Goal: Task Accomplishment & Management: Manage account settings

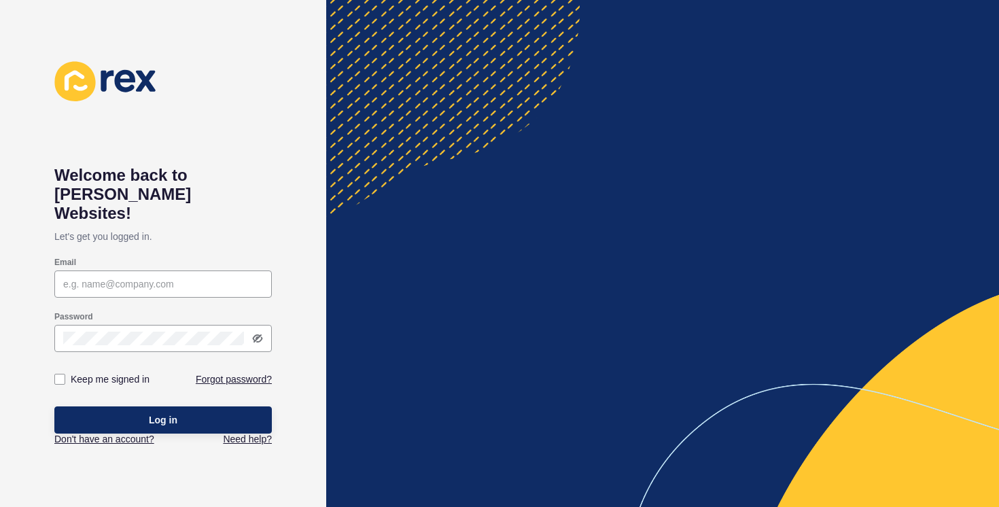
click at [179, 273] on div at bounding box center [163, 284] width 218 height 27
type input "[EMAIL_ADDRESS][DOMAIN_NAME]"
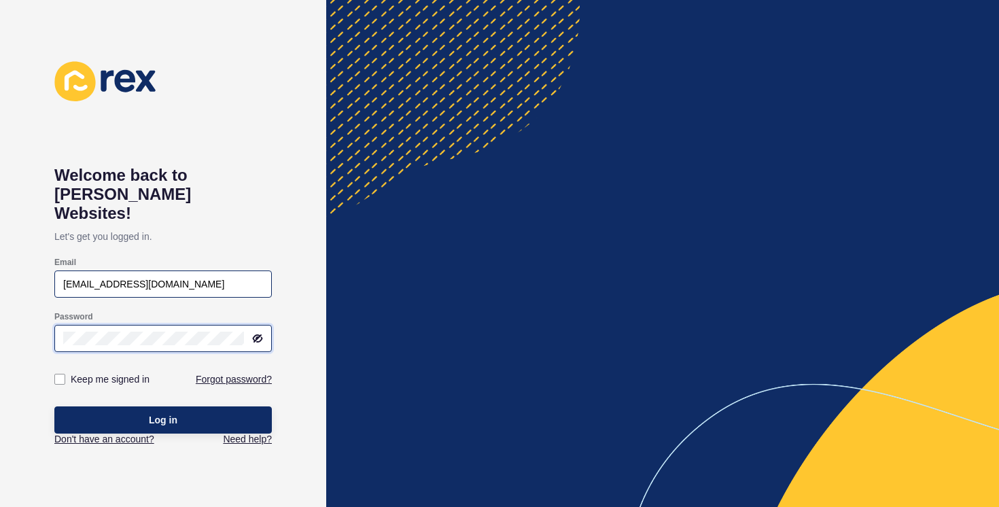
click at [54, 406] on button "Log in" at bounding box center [163, 419] width 218 height 27
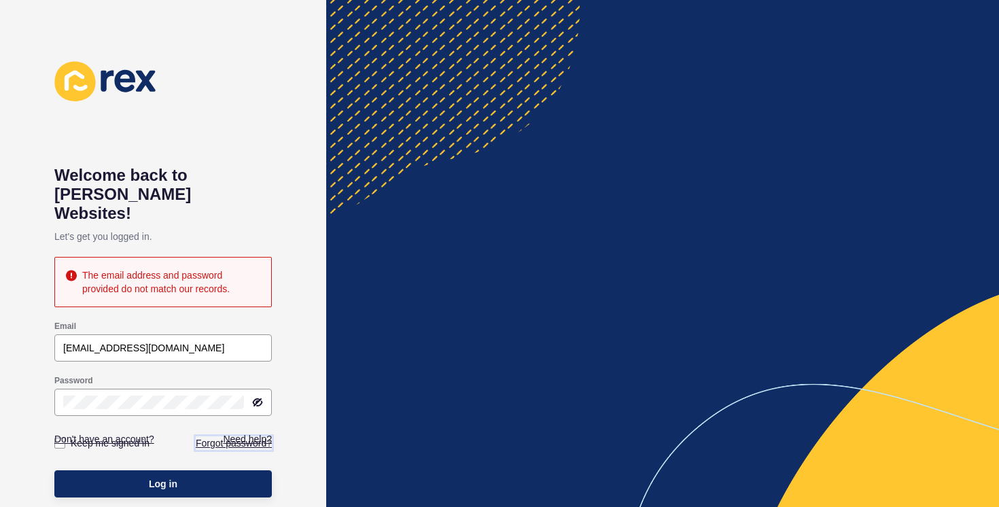
click at [233, 436] on link "Forgot password?" at bounding box center [234, 443] width 76 height 14
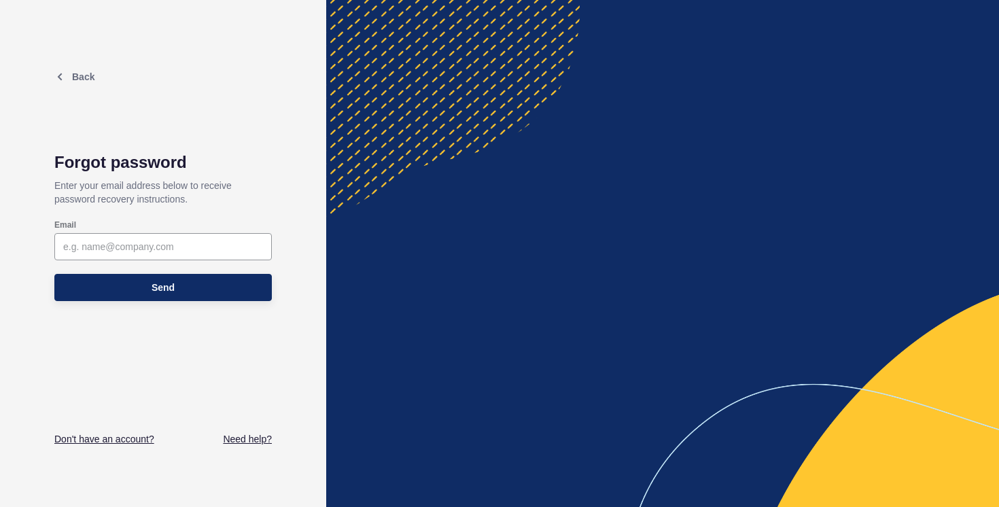
click at [155, 230] on div "Email" at bounding box center [163, 225] width 218 height 11
click at [156, 249] on input "Email" at bounding box center [163, 247] width 200 height 14
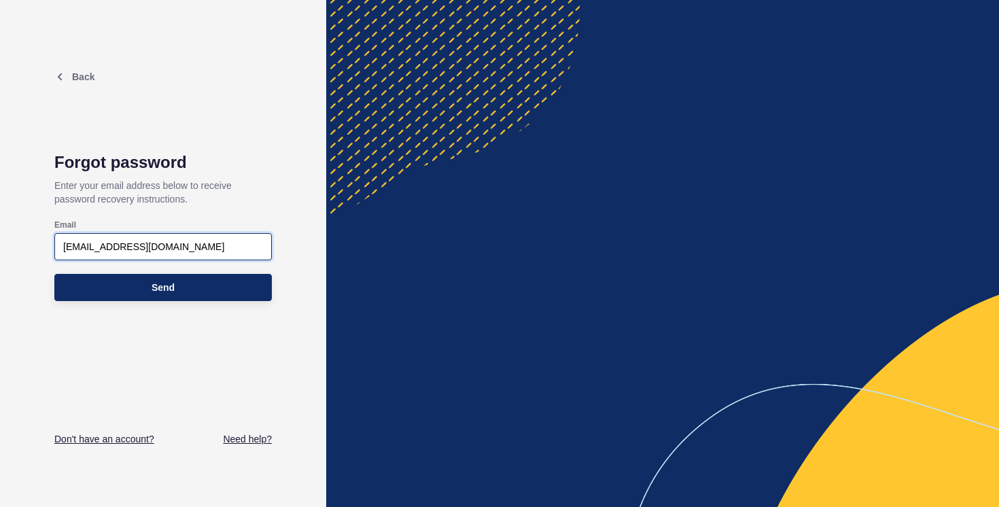
type input "[EMAIL_ADDRESS][DOMAIN_NAME]"
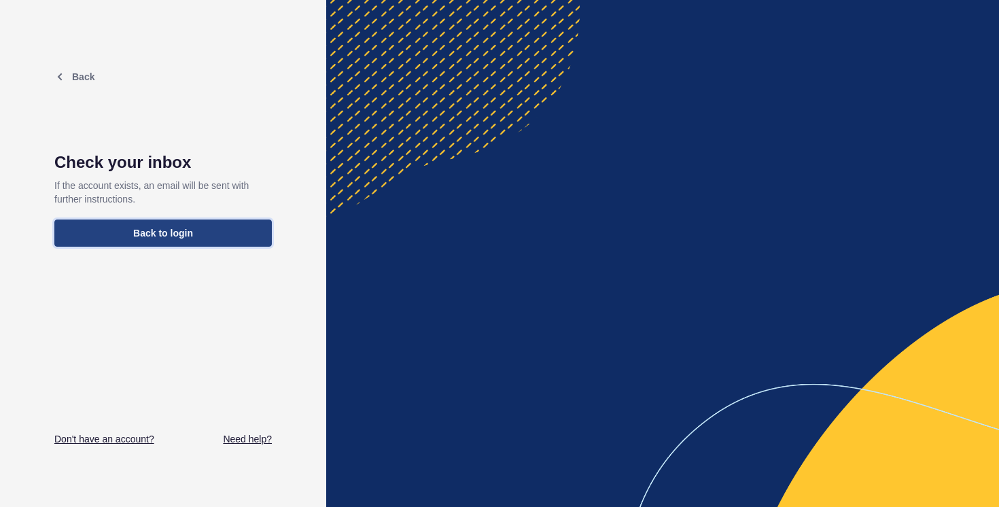
click at [199, 239] on button "Back to login" at bounding box center [163, 233] width 218 height 27
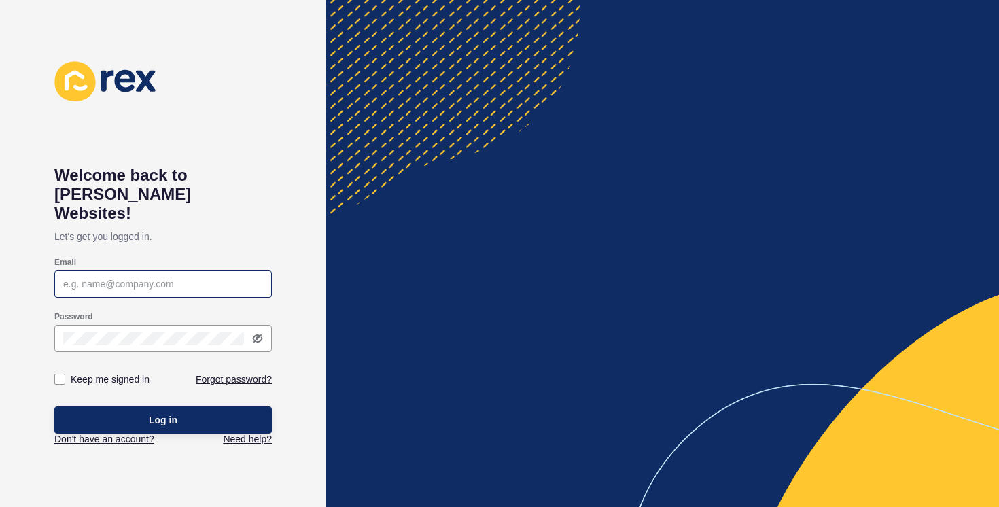
click at [143, 278] on div at bounding box center [163, 284] width 218 height 27
click at [144, 277] on input "Email" at bounding box center [163, 284] width 200 height 14
type input "[EMAIL_ADDRESS][DOMAIN_NAME]"
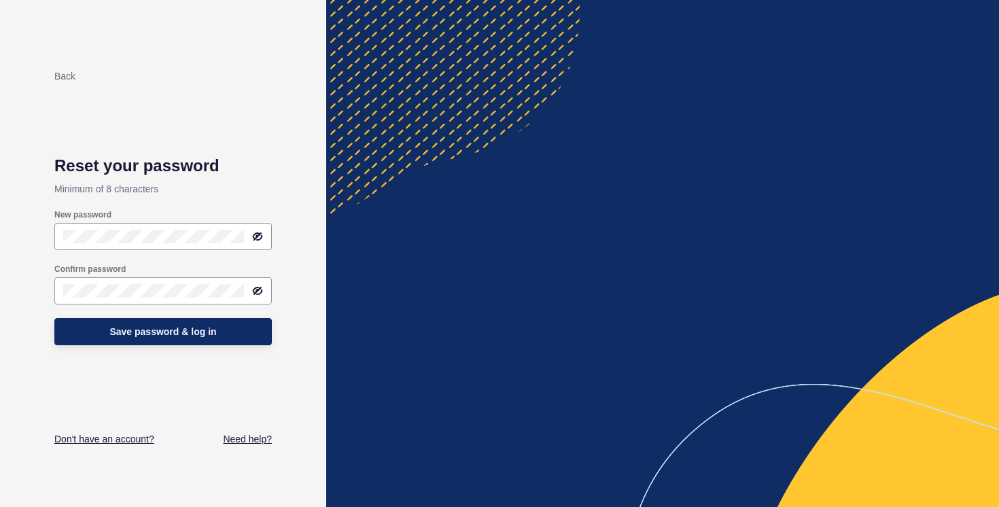
click at [222, 124] on div "Back Reset your password Minimum of 8 characters New password Confirm password …" at bounding box center [163, 253] width 218 height 385
click at [215, 343] on button "Save password & log in" at bounding box center [163, 331] width 218 height 27
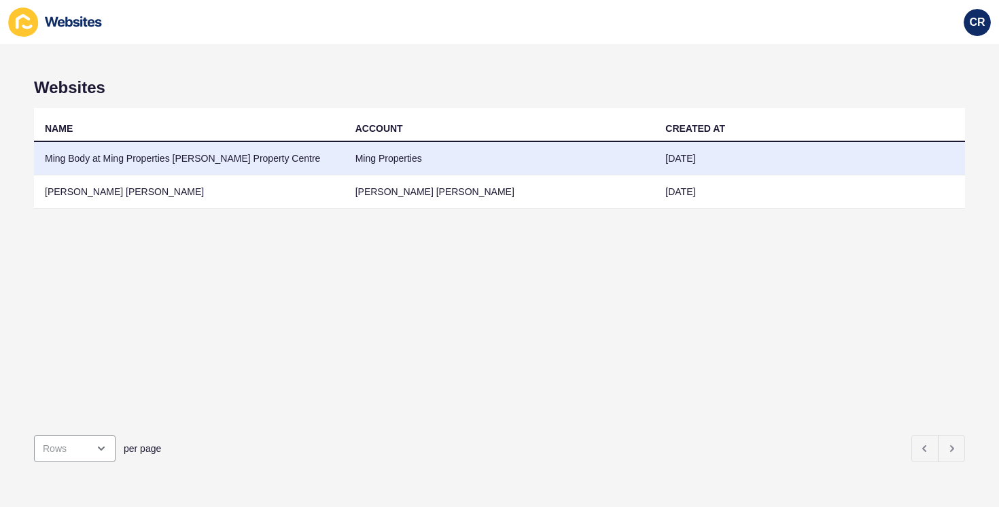
click at [269, 155] on td "Ming Body at Ming Properties [PERSON_NAME] Property Centre" at bounding box center [189, 158] width 311 height 33
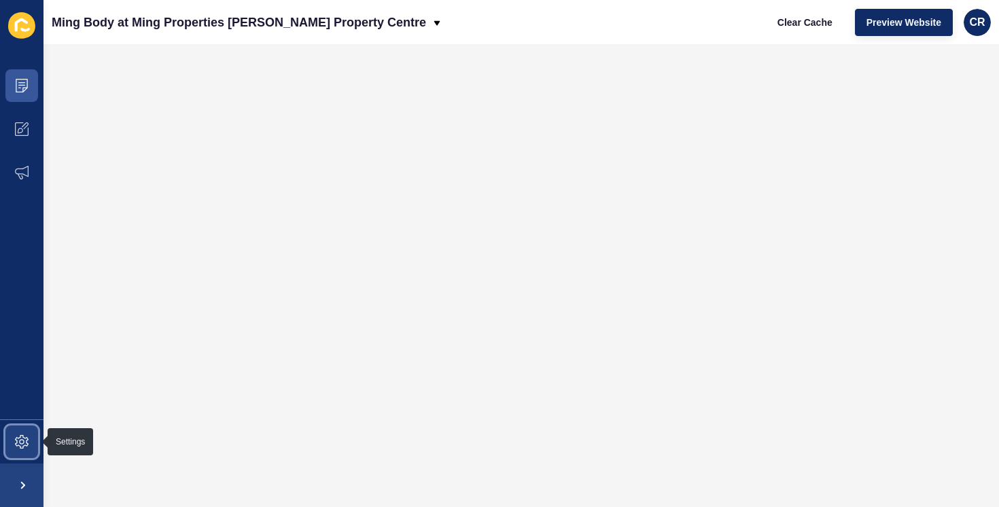
click at [14, 437] on span at bounding box center [22, 442] width 44 height 44
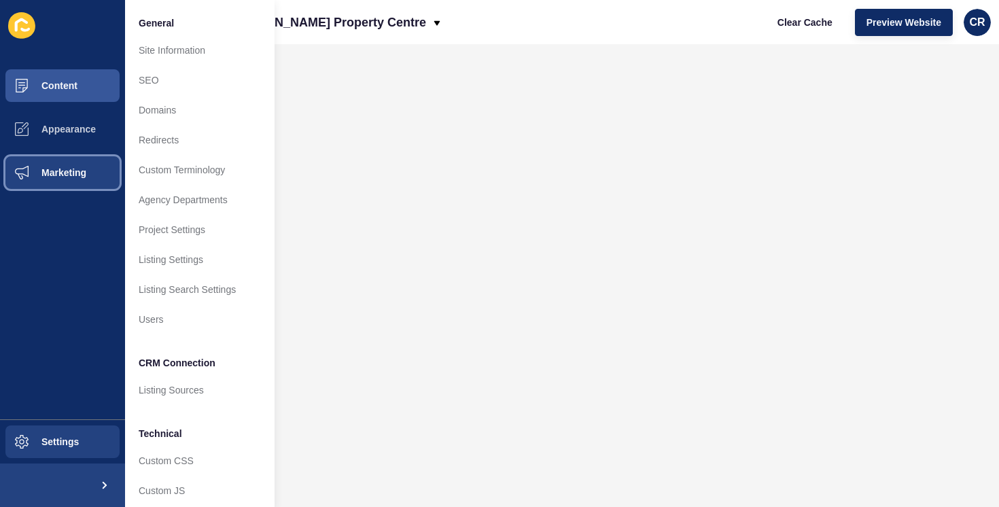
click at [58, 167] on button "Marketing" at bounding box center [62, 173] width 125 height 44
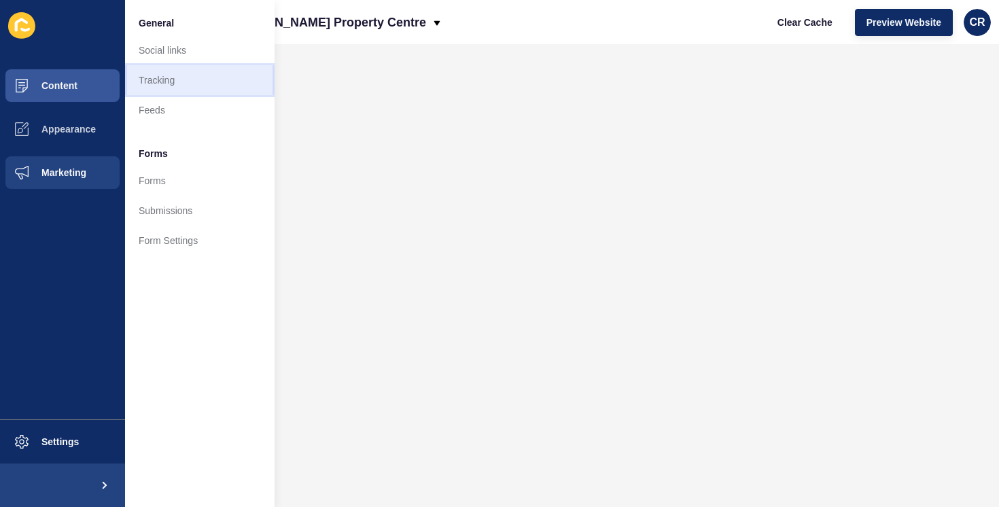
click at [146, 92] on link "Tracking" at bounding box center [200, 80] width 150 height 30
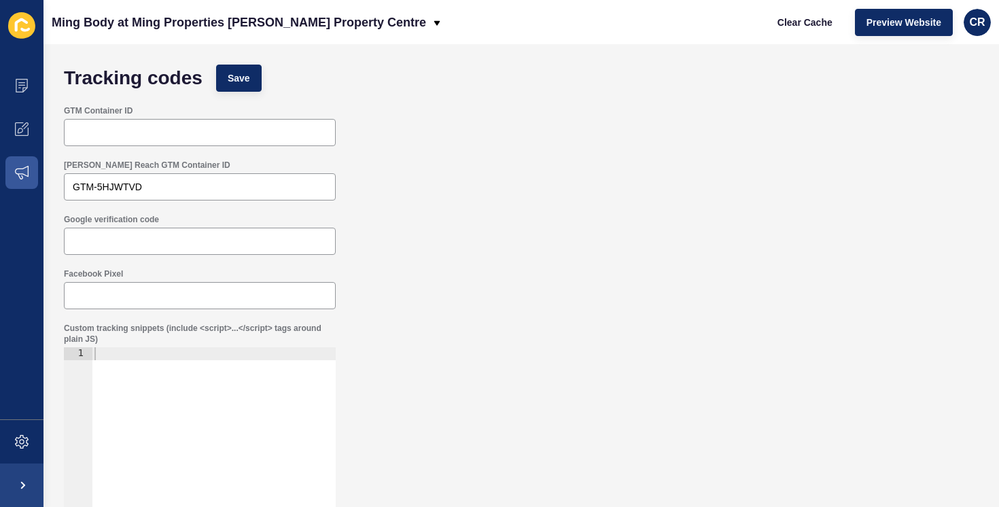
scroll to position [25, 0]
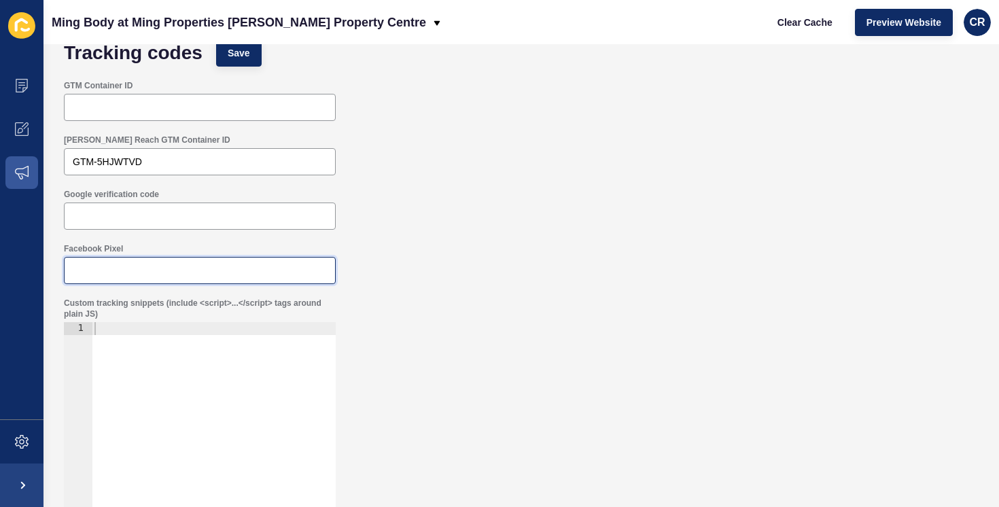
click at [156, 271] on input "Facebook Pixel" at bounding box center [200, 271] width 254 height 14
paste input "673440609759305"
type input "673440609759305"
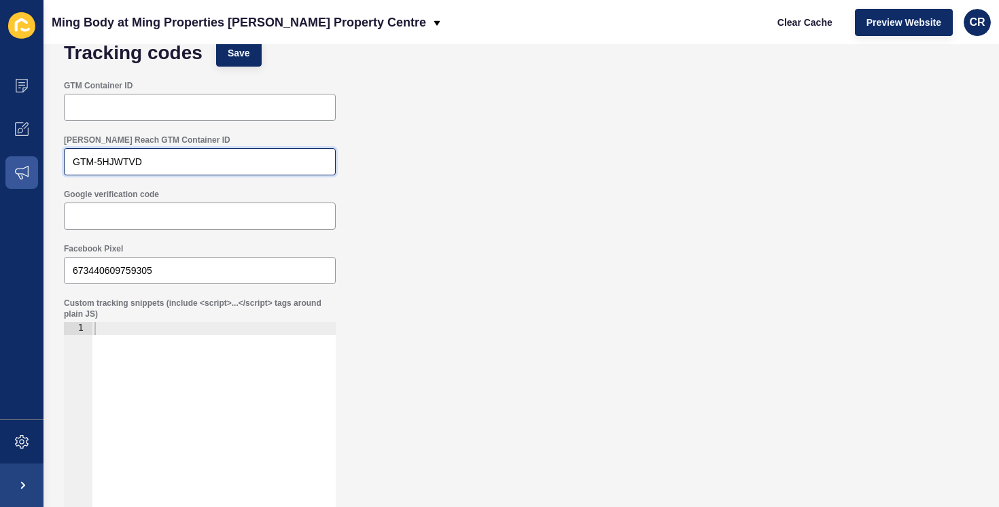
click at [196, 162] on input "GTM-5HJWTVD" at bounding box center [200, 162] width 254 height 14
paste input "TLCD5NG"
type input "GTM-TLCD5NG"
click at [85, 143] on label "[PERSON_NAME] Reach GTM Container ID" at bounding box center [147, 140] width 167 height 11
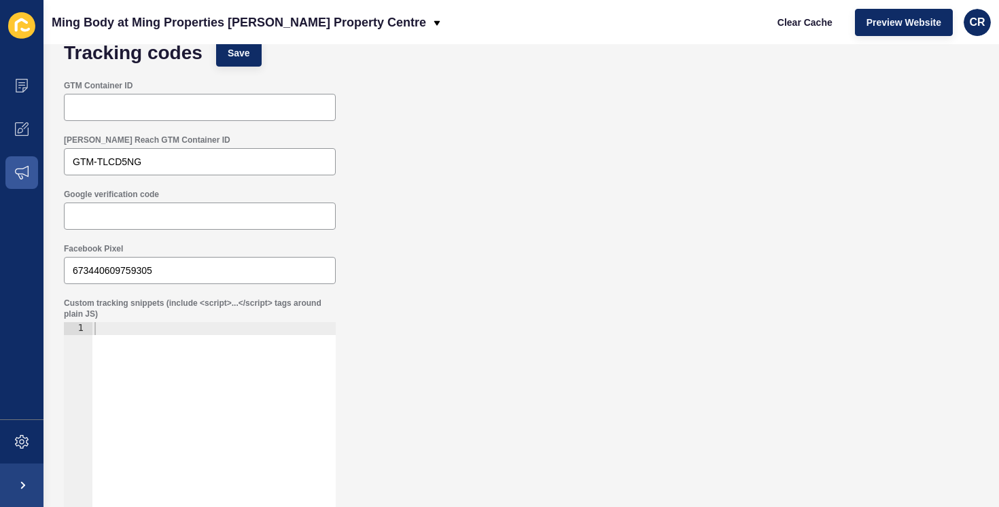
click at [85, 155] on input "GTM-TLCD5NG" at bounding box center [200, 162] width 254 height 14
click at [93, 172] on div "GTM-TLCD5NG" at bounding box center [200, 161] width 272 height 27
click at [107, 164] on input "GTM-TLCD5NG" at bounding box center [200, 162] width 254 height 14
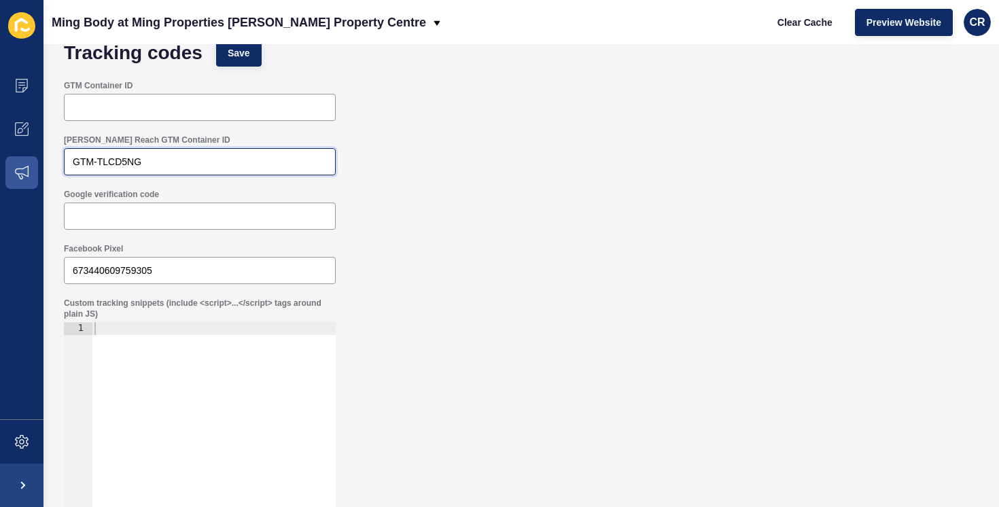
click at [107, 164] on input "GTM-TLCD5NG" at bounding box center [200, 162] width 254 height 14
click at [135, 114] on div at bounding box center [200, 107] width 272 height 27
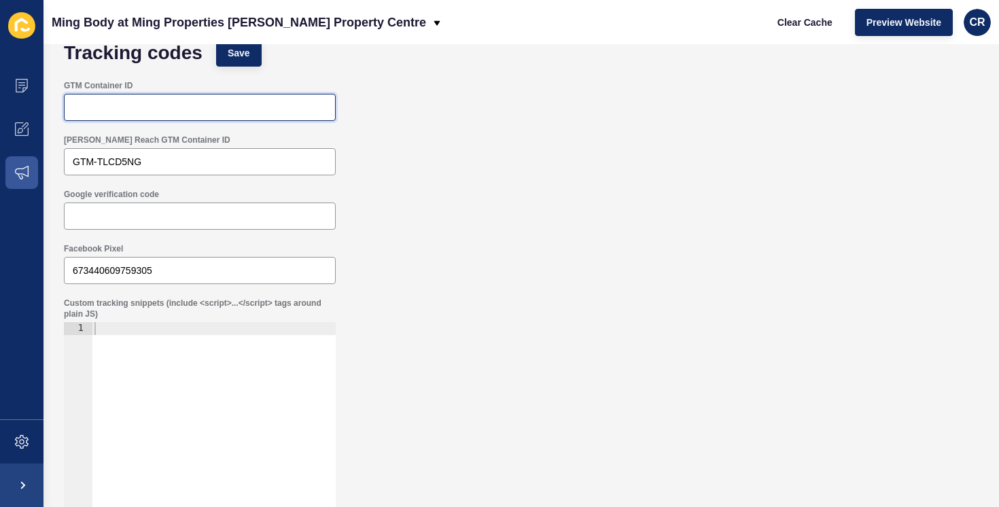
paste input "GTM-TLCD5NG"
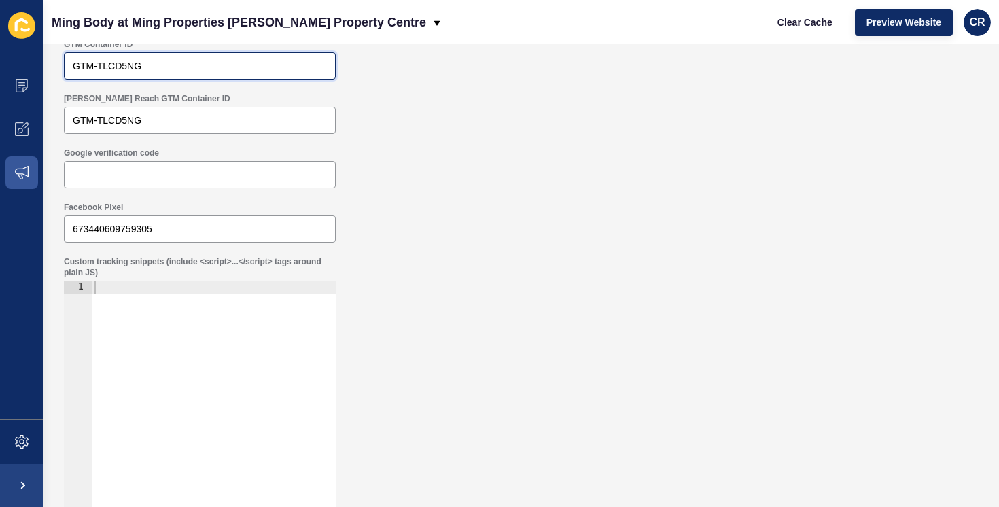
scroll to position [0, 0]
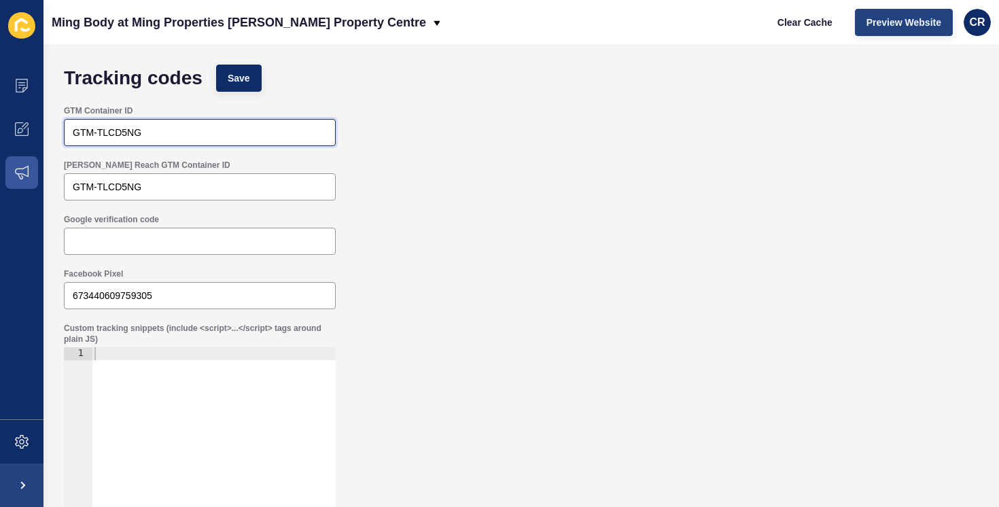
type input "GTM-TLCD5NG"
click at [892, 28] on span "Preview Website" at bounding box center [904, 23] width 75 height 14
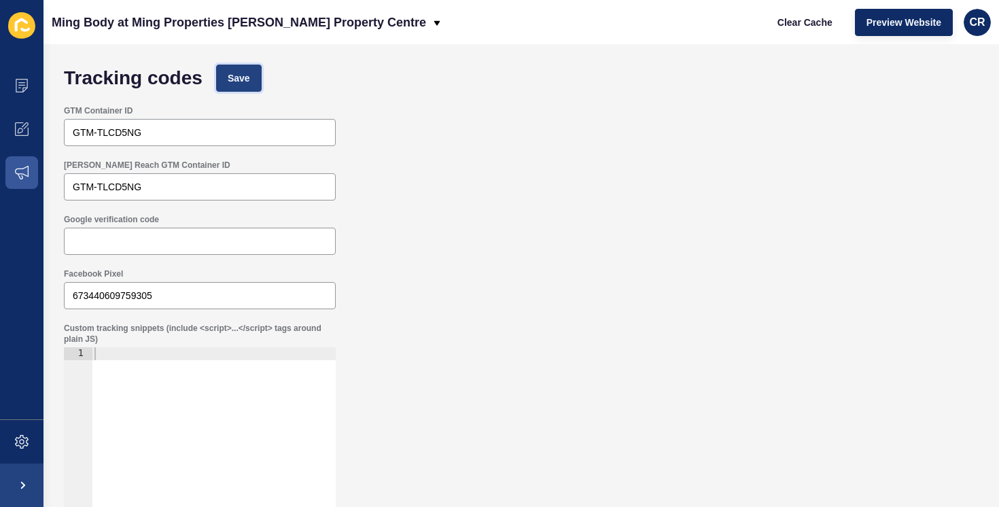
click at [252, 77] on button "Save" at bounding box center [239, 78] width 46 height 27
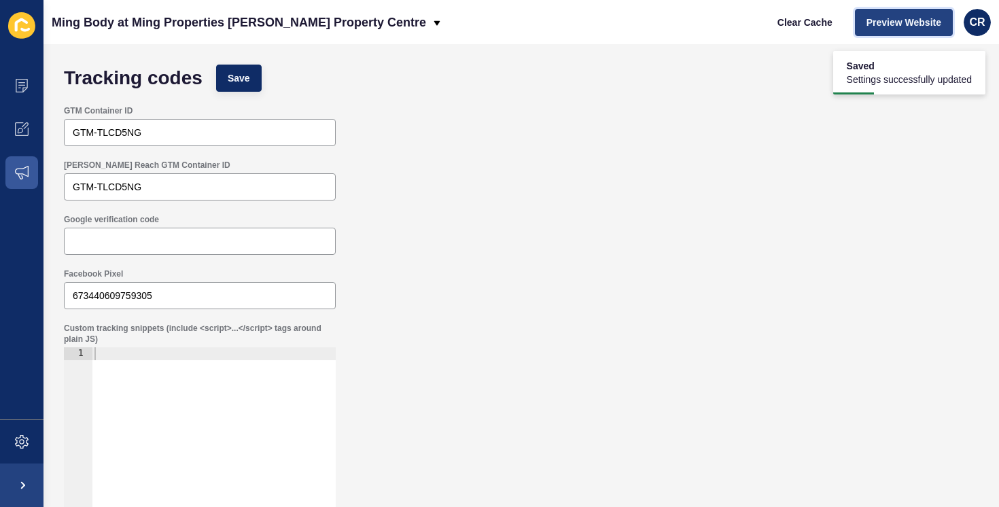
click at [913, 25] on span "Preview Website" at bounding box center [904, 23] width 75 height 14
click at [792, 37] on div "Clear Cache Preview Website CR" at bounding box center [879, 22] width 236 height 38
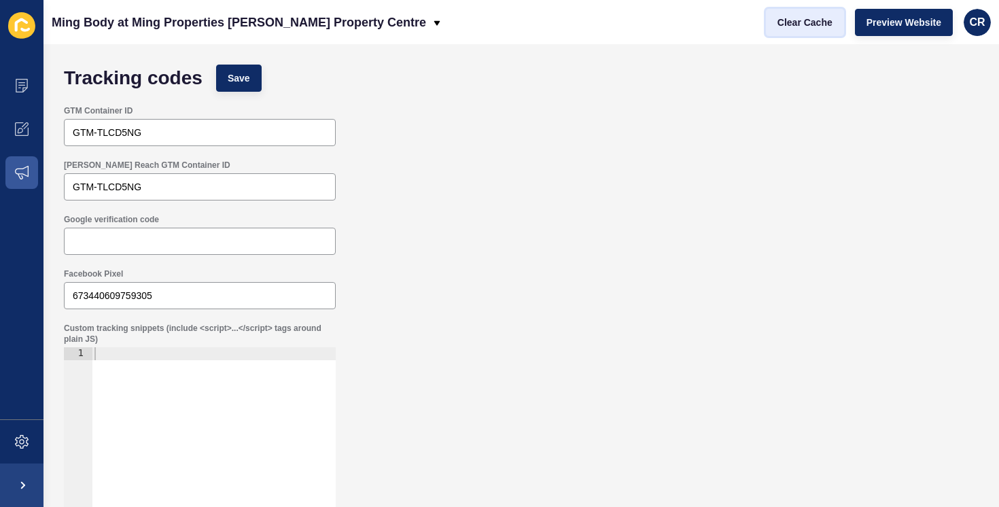
click at [799, 27] on span "Clear Cache" at bounding box center [805, 23] width 55 height 14
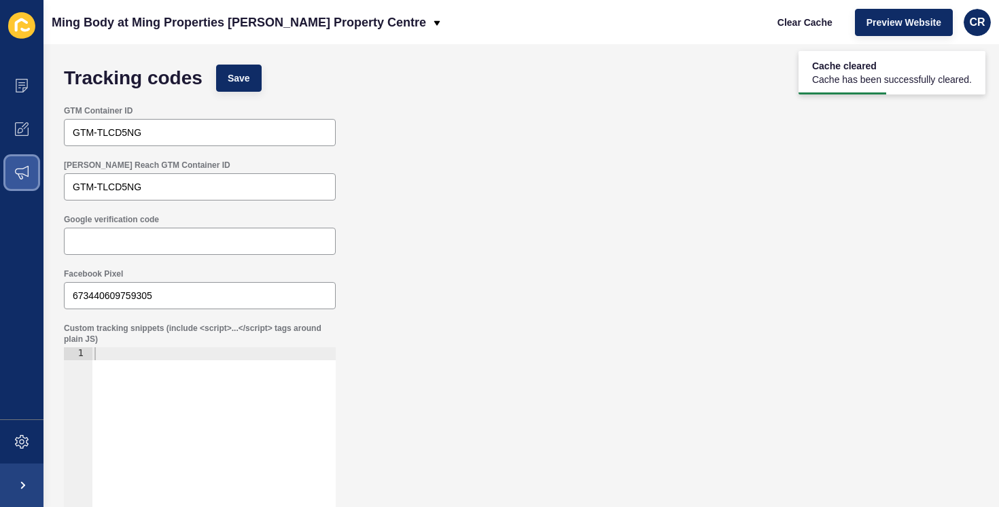
click at [25, 166] on icon at bounding box center [22, 173] width 14 height 14
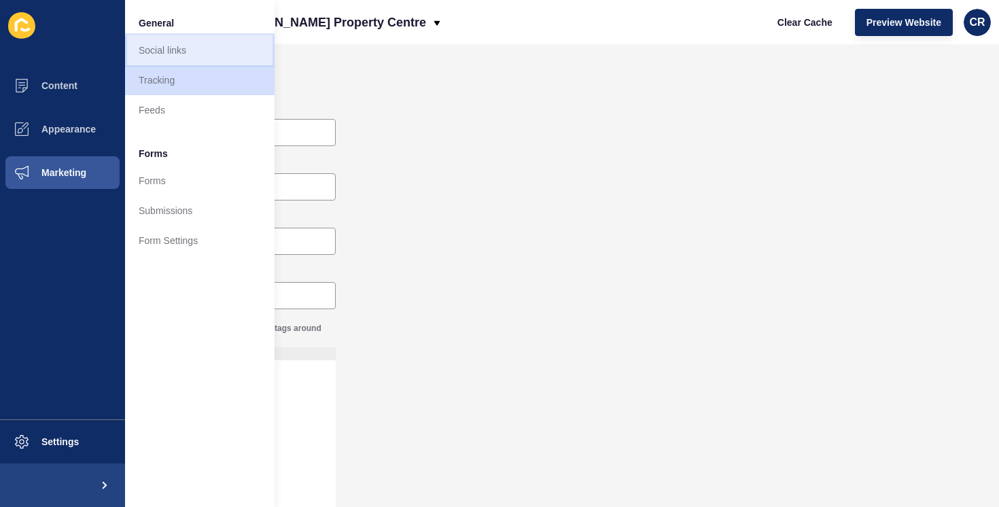
click at [222, 49] on link "Social links" at bounding box center [200, 50] width 150 height 30
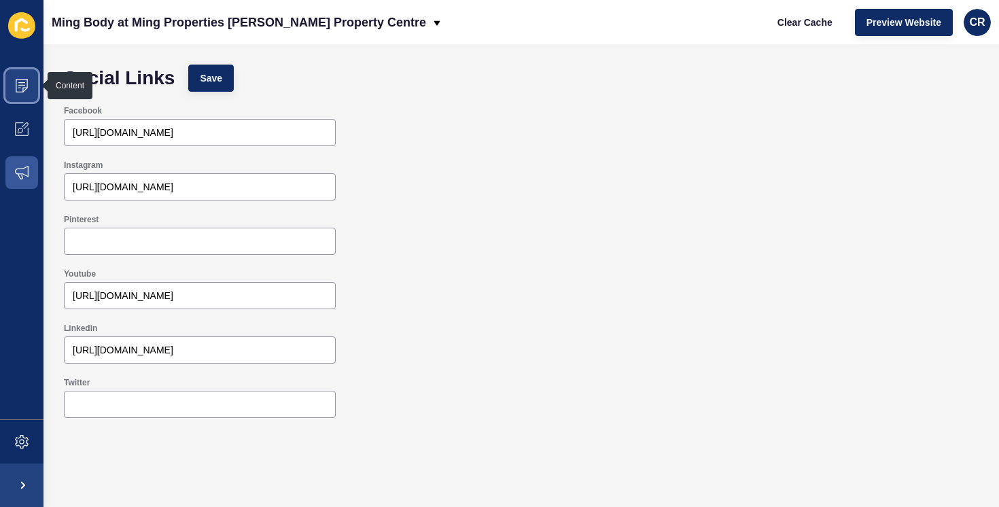
click at [24, 79] on icon at bounding box center [22, 86] width 12 height 14
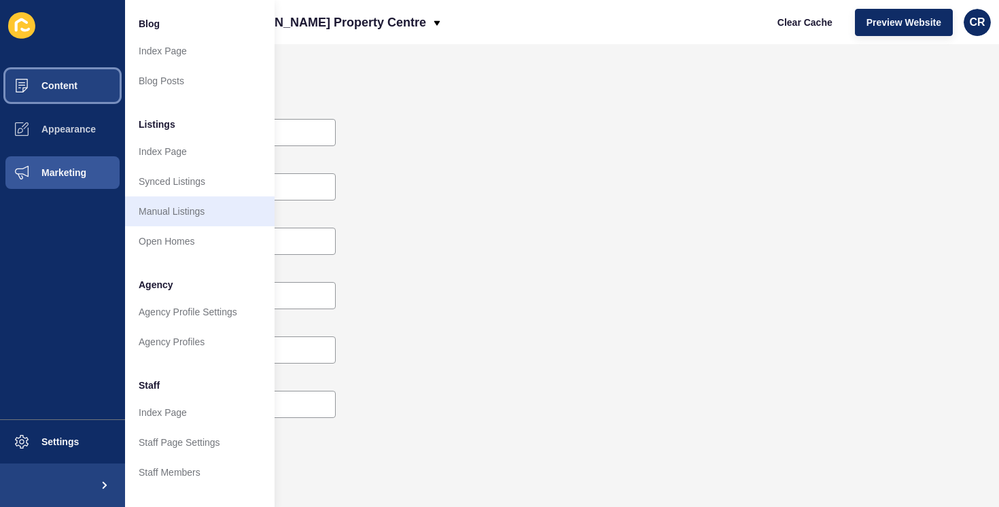
scroll to position [181, 0]
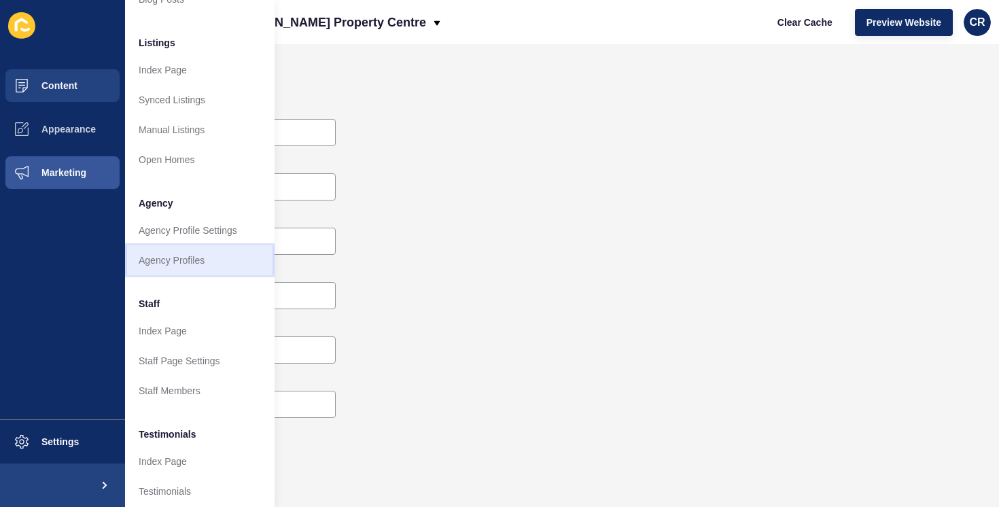
click at [230, 259] on link "Agency Profiles" at bounding box center [200, 260] width 150 height 30
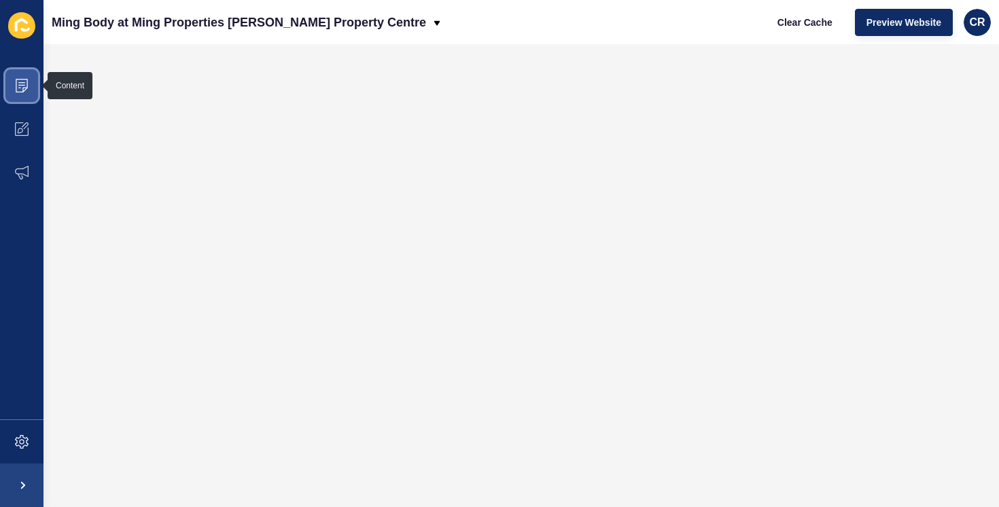
click at [16, 89] on icon at bounding box center [22, 86] width 12 height 14
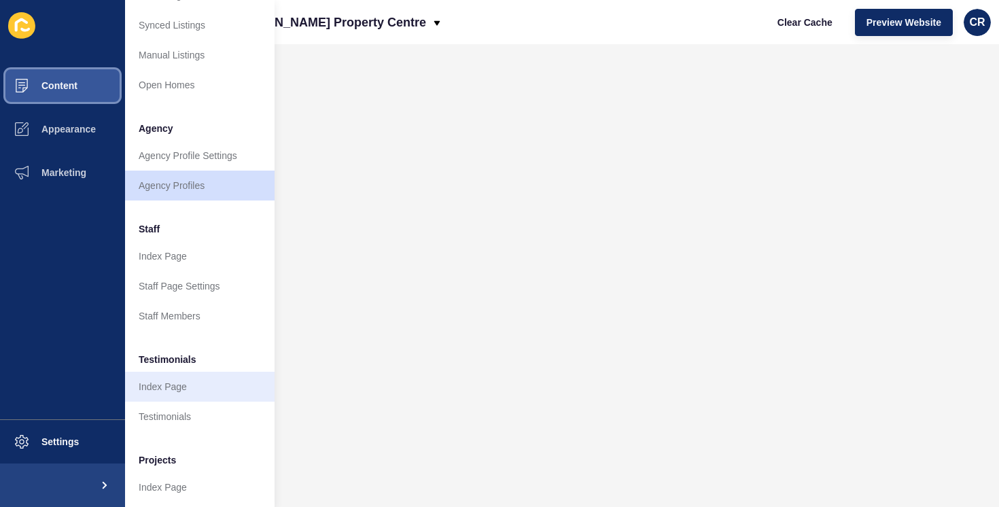
scroll to position [290, 0]
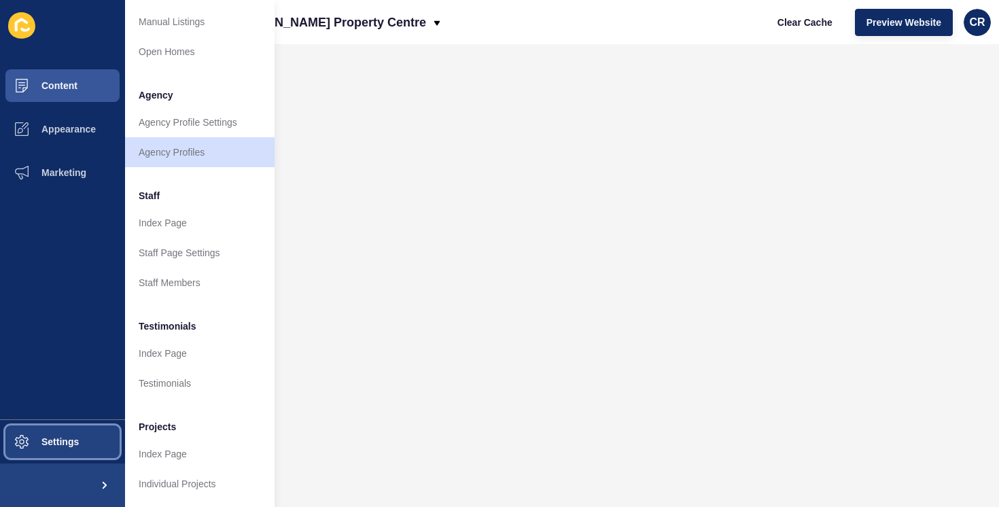
click at [58, 440] on span "Settings" at bounding box center [38, 441] width 81 height 11
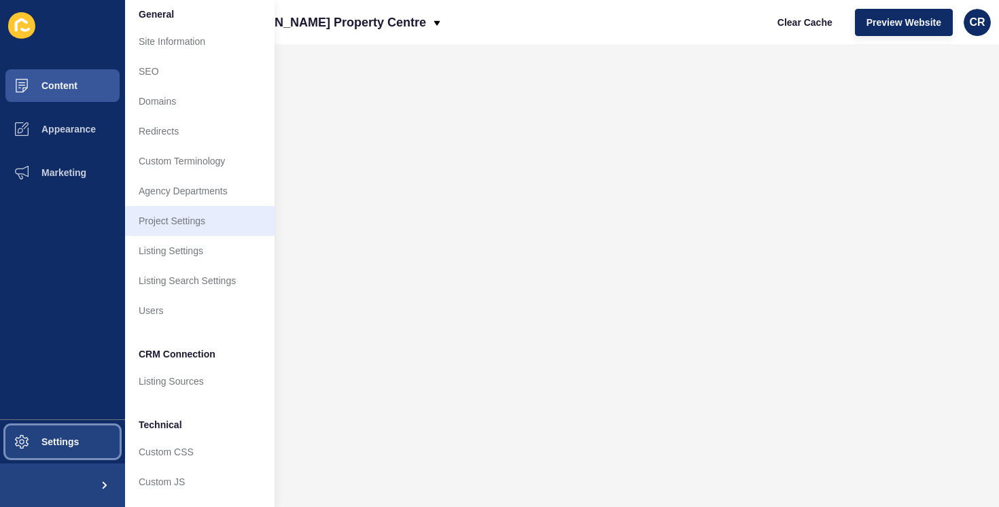
scroll to position [37, 0]
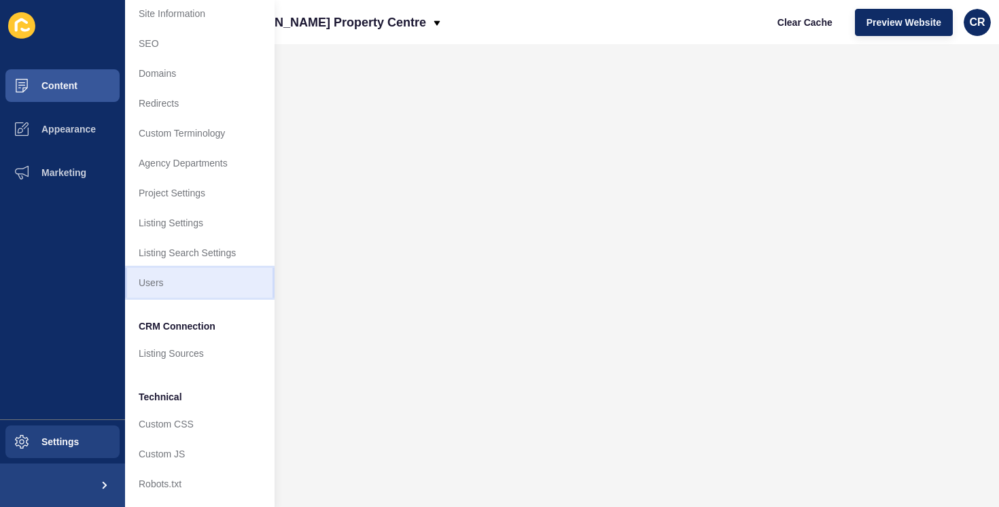
click at [226, 272] on link "Users" at bounding box center [200, 283] width 150 height 30
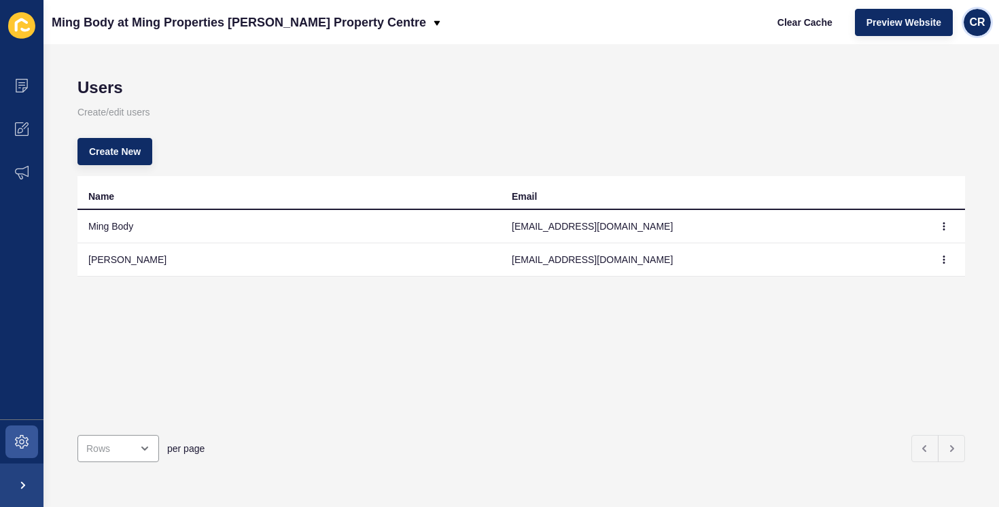
click at [973, 30] on div "CR" at bounding box center [977, 22] width 27 height 27
click at [929, 111] on link "Logout" at bounding box center [946, 114] width 100 height 30
